Goal: Task Accomplishment & Management: Use online tool/utility

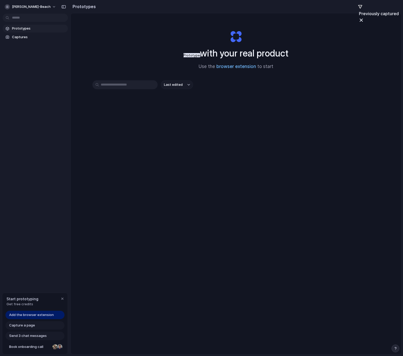
click at [235, 67] on link "browser extension" at bounding box center [237, 66] width 40 height 5
click at [25, 33] on link "Captures" at bounding box center [35, 37] width 65 height 8
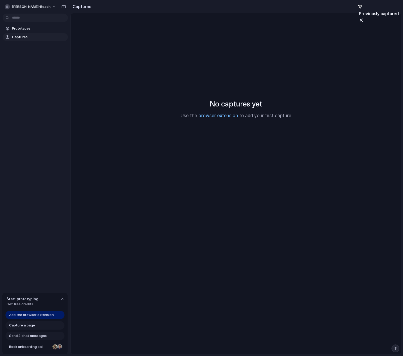
click at [220, 116] on link "browser extension" at bounding box center [219, 115] width 40 height 5
click at [11, 296] on span "Start prototyping" at bounding box center [23, 298] width 32 height 5
click at [34, 314] on span "Add the browser extension" at bounding box center [31, 314] width 45 height 5
click at [62, 298] on div "button" at bounding box center [62, 298] width 4 height 4
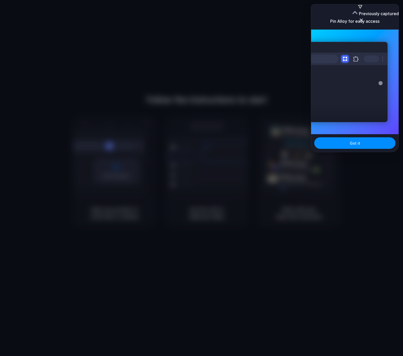
click at [202, 178] on div at bounding box center [202, 178] width 0 height 0
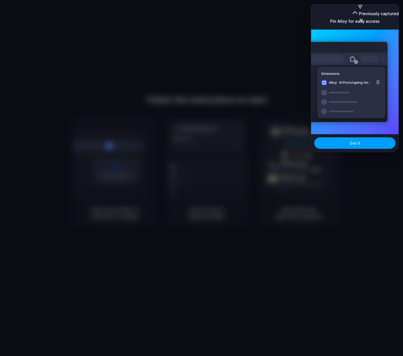
click at [359, 145] on span "Got it" at bounding box center [355, 142] width 10 height 5
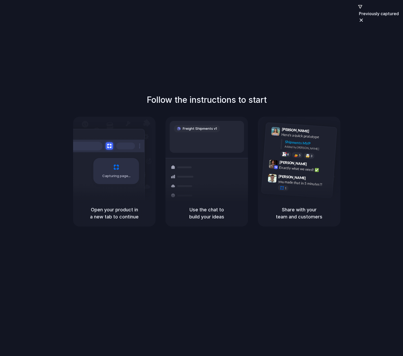
click at [287, 63] on div "Follow the instructions to start Capturing page Open your product in a new tab …" at bounding box center [207, 183] width 414 height 366
click at [209, 209] on h5 "Use the chat to build your ideas" at bounding box center [207, 213] width 70 height 14
click at [65, 203] on div "Follow the instructions to start Capturing page Open your product in a new tab …" at bounding box center [206, 160] width 403 height 133
drag, startPoint x: 185, startPoint y: 196, endPoint x: 196, endPoint y: 201, distance: 11.8
click at [196, 201] on div "Freight Shipments v1 Add our new shipments tab based on the Linear s | Shipment…" at bounding box center [207, 172] width 83 height 110
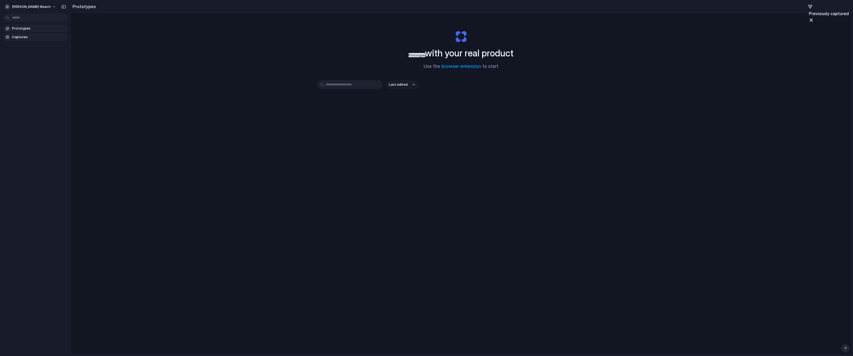
click at [26, 36] on span "Captures" at bounding box center [39, 36] width 54 height 5
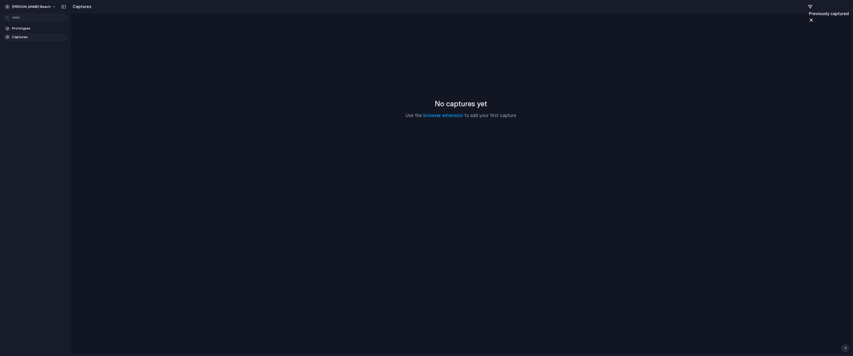
click at [403, 110] on div "No captures yet Use the browser extension to add your first capture" at bounding box center [461, 109] width 768 height 178
click at [403, 115] on link "browser extension" at bounding box center [443, 115] width 40 height 5
click at [90, 43] on span "Open in new tab" at bounding box center [78, 41] width 27 height 5
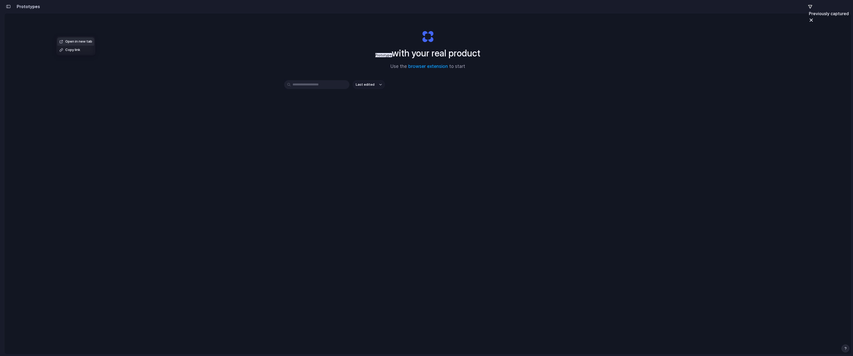
click at [14, 8] on div "Open in new tab Copy link" at bounding box center [426, 178] width 853 height 356
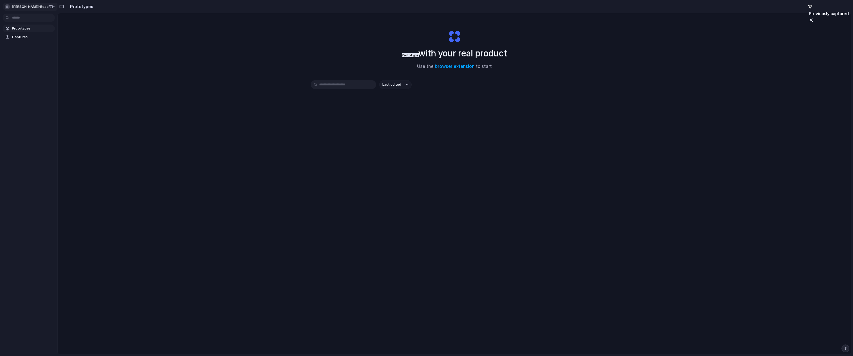
click at [18, 8] on span "julia-beach" at bounding box center [31, 6] width 39 height 5
click at [58, 72] on ul "System Light Dark Neutral dark Forest" at bounding box center [63, 52] width 33 height 44
click at [58, 71] on li "Forest" at bounding box center [63, 69] width 31 height 8
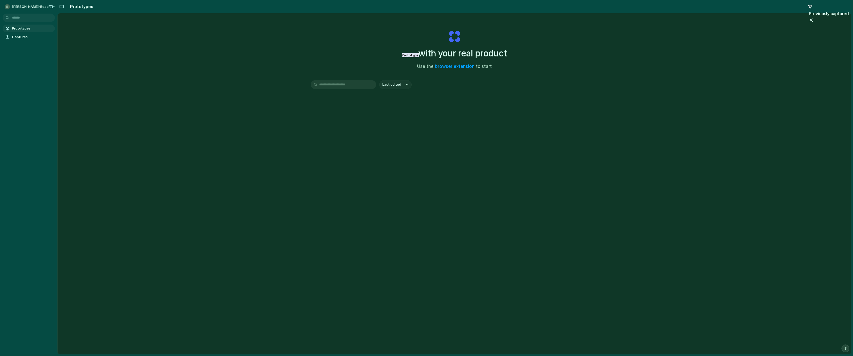
click at [22, 28] on span "Prototypes" at bounding box center [32, 28] width 41 height 5
click at [31, 44] on div "Prototypes Captures" at bounding box center [28, 54] width 57 height 109
click at [30, 39] on link "Captures" at bounding box center [29, 37] width 52 height 8
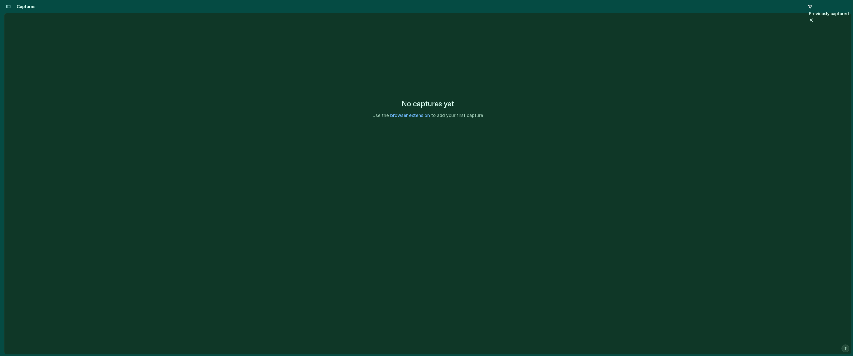
click at [403, 116] on link "browser extension" at bounding box center [410, 115] width 40 height 5
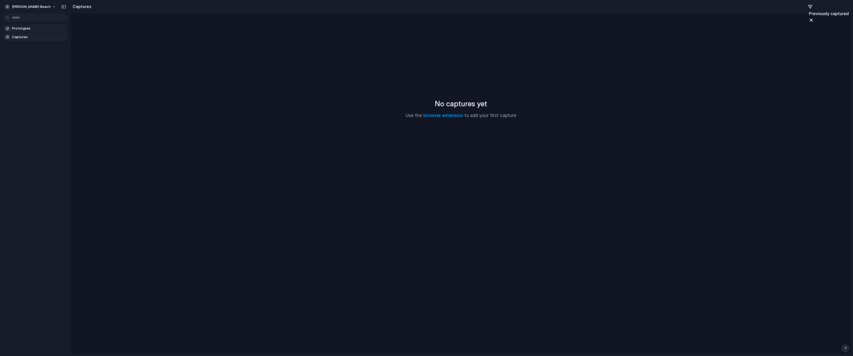
click at [45, 26] on span "Prototypes" at bounding box center [39, 28] width 54 height 5
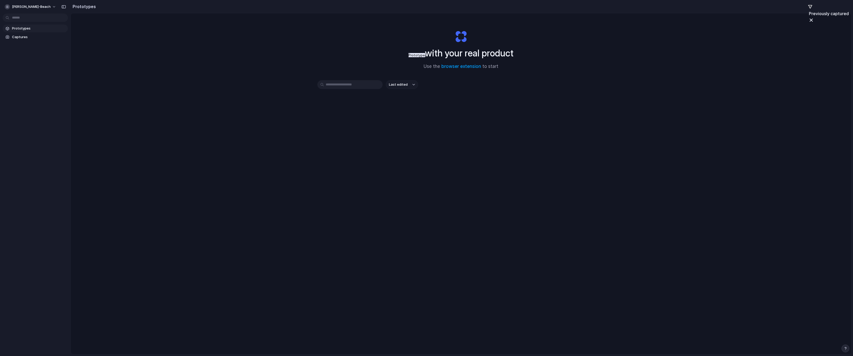
click at [72, 7] on h2 "Prototypes" at bounding box center [83, 6] width 25 height 6
click at [62, 5] on div "button" at bounding box center [63, 7] width 5 height 4
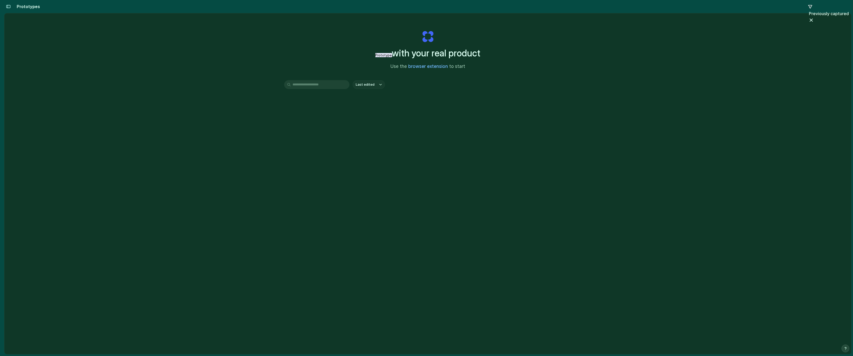
click at [424, 68] on link "browser extension" at bounding box center [428, 66] width 40 height 5
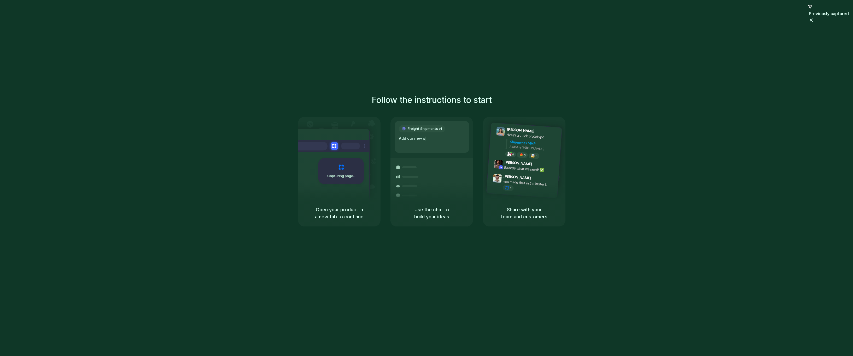
click at [346, 180] on div "Capturing page" at bounding box center [341, 171] width 46 height 26
click at [417, 187] on div at bounding box center [408, 185] width 30 height 9
